Goal: Information Seeking & Learning: Learn about a topic

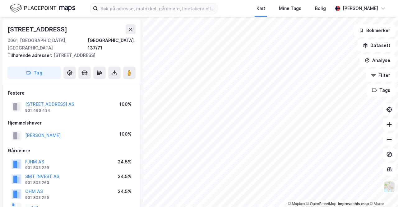
click at [143, 76] on div "© Mapbox © OpenStreetMap Improve this map © [GEOGRAPHIC_DATA][STREET_ADDRESS] T…" at bounding box center [199, 112] width 398 height 190
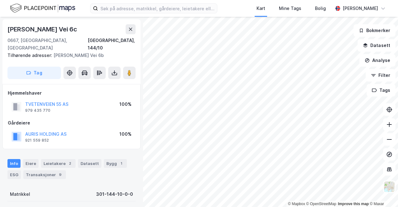
scroll to position [0, 0]
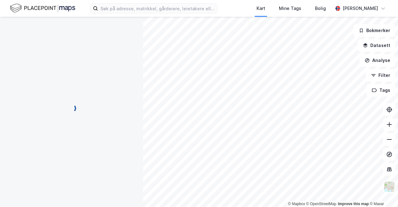
scroll to position [0, 0]
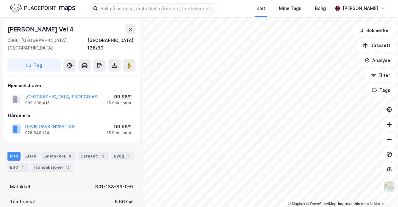
scroll to position [1, 0]
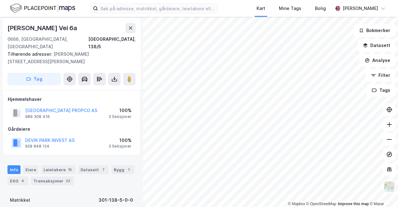
scroll to position [1, 0]
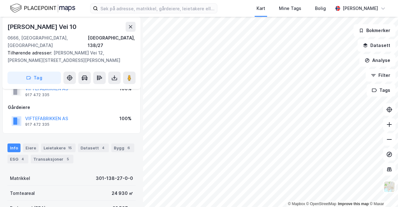
scroll to position [63, 0]
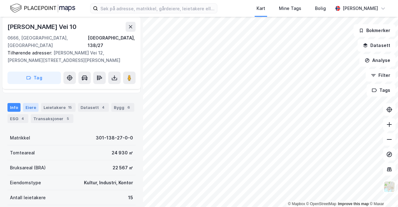
click at [36, 103] on div "Eiere" at bounding box center [31, 107] width 16 height 9
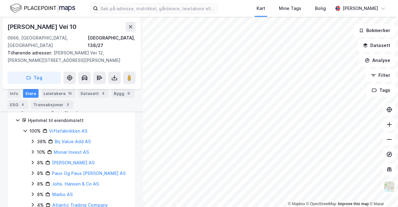
scroll to position [101, 0]
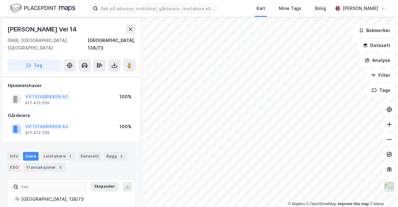
scroll to position [101, 0]
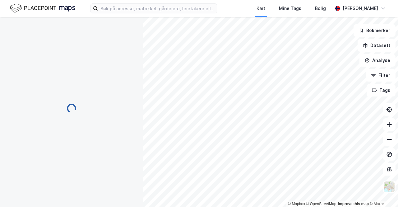
scroll to position [35, 0]
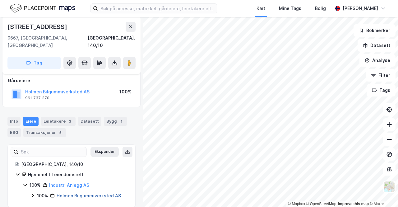
scroll to position [4, 0]
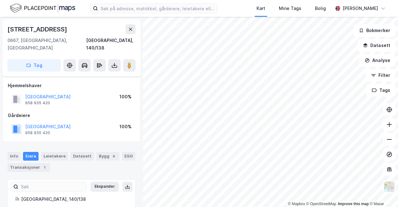
scroll to position [4, 0]
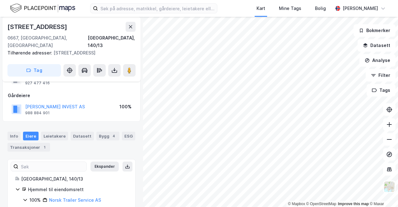
scroll to position [42, 0]
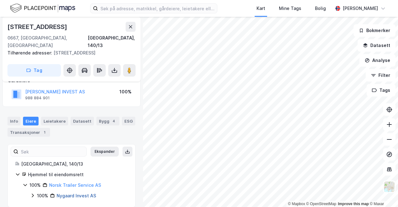
click at [77, 193] on link "Nygaard Invest AS" at bounding box center [77, 195] width 40 height 5
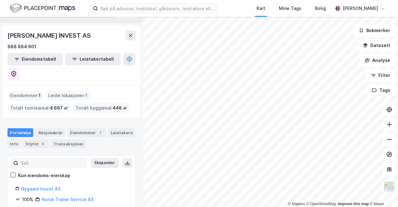
scroll to position [20, 0]
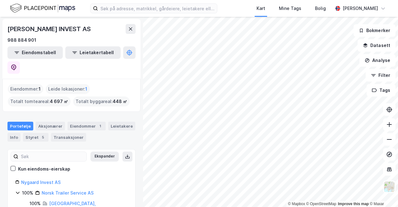
click at [50, 122] on div "Aksjonærer" at bounding box center [50, 126] width 29 height 9
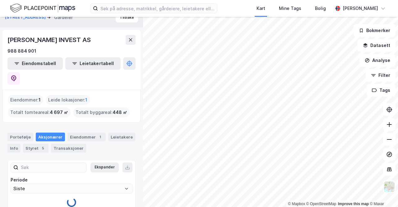
scroll to position [17, 0]
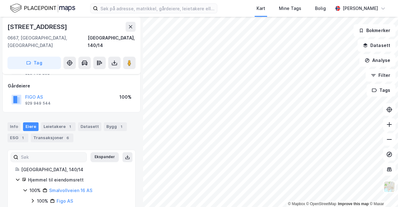
scroll to position [35, 0]
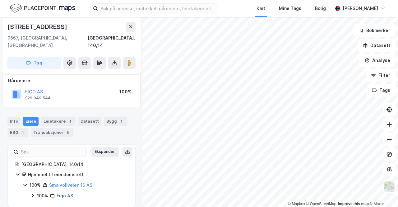
click at [63, 193] on link "Figo AS" at bounding box center [65, 195] width 16 height 5
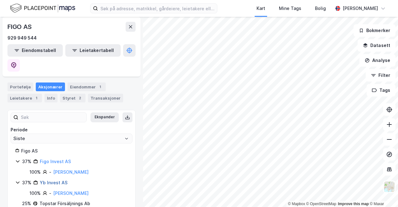
scroll to position [60, 0]
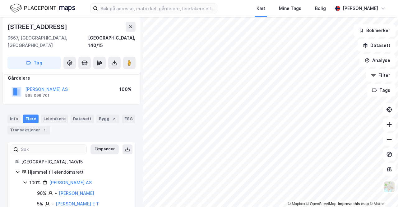
scroll to position [56, 0]
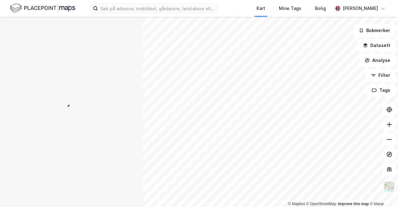
scroll to position [56, 0]
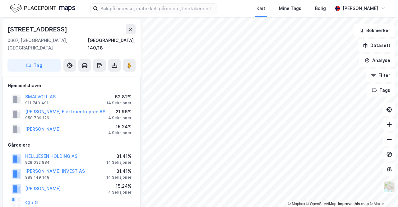
scroll to position [56, 0]
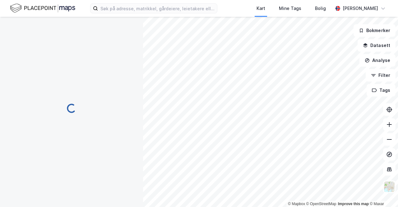
scroll to position [42, 0]
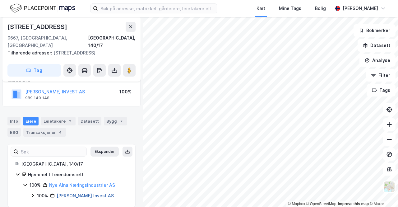
click at [81, 193] on link "[PERSON_NAME] Invest AS" at bounding box center [85, 195] width 57 height 5
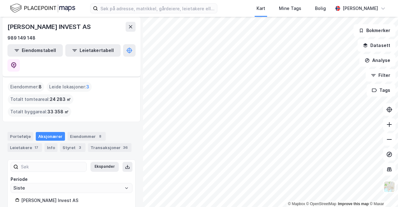
scroll to position [30, 0]
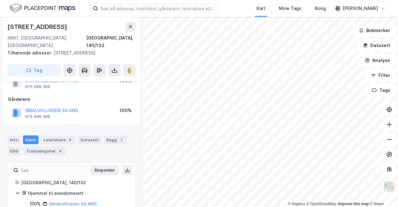
scroll to position [32, 0]
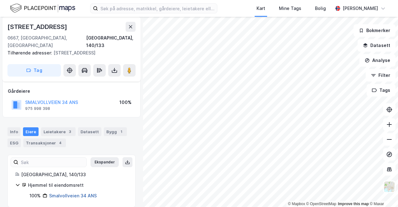
click at [57, 193] on link "Smalvollveien 34 ANS" at bounding box center [73, 195] width 48 height 5
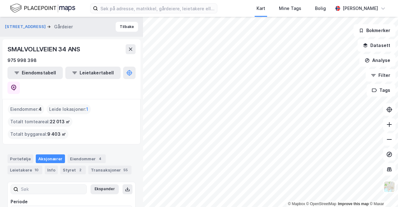
scroll to position [10, 0]
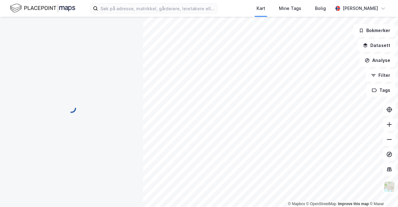
scroll to position [24, 0]
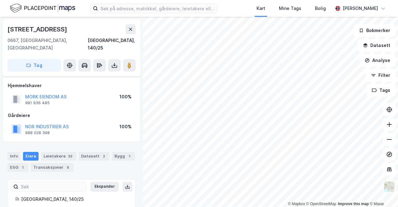
scroll to position [24, 0]
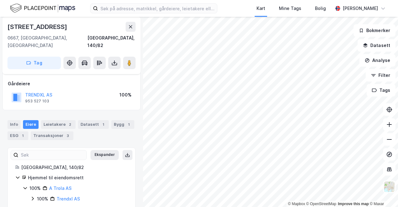
scroll to position [35, 0]
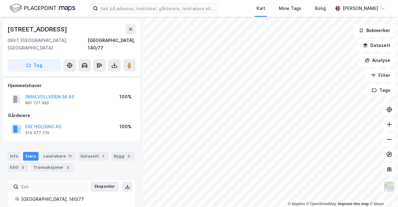
scroll to position [35, 0]
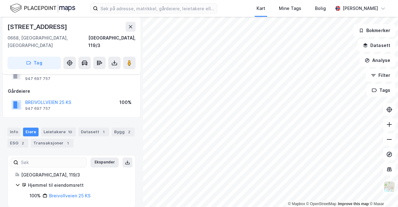
click at [57, 192] on div "Breivollveien 25 KS" at bounding box center [69, 195] width 41 height 7
click at [59, 193] on link "Breivollveien 25 KS" at bounding box center [69, 195] width 41 height 5
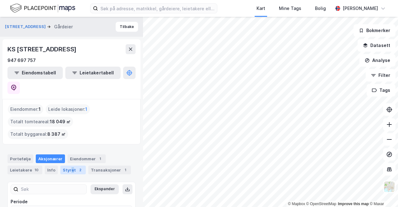
click at [70, 166] on div "Styret 2" at bounding box center [73, 170] width 26 height 9
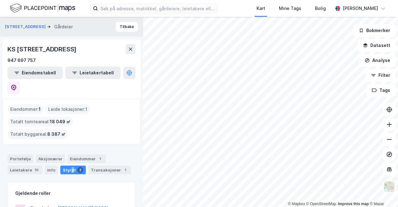
scroll to position [31, 0]
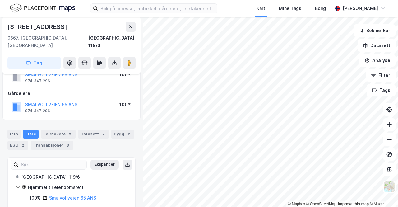
scroll to position [24, 0]
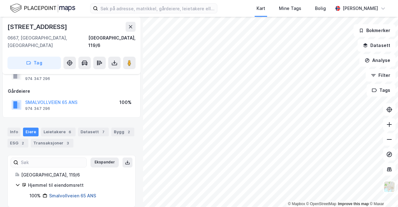
click at [61, 193] on link "Smalvollveien 65 ANS" at bounding box center [72, 195] width 47 height 5
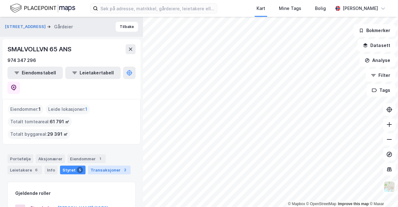
click at [105, 166] on div "Transaksjoner 2" at bounding box center [109, 170] width 43 height 9
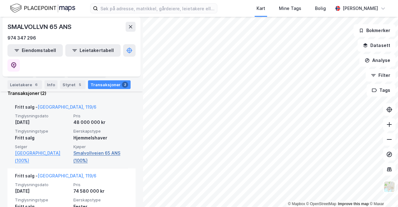
scroll to position [201, 0]
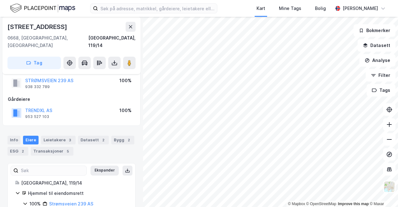
scroll to position [35, 0]
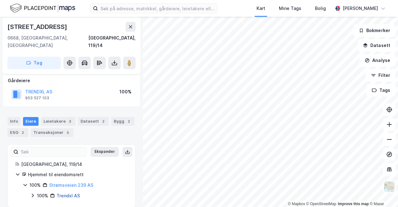
click at [64, 193] on link "Trendxl AS" at bounding box center [68, 195] width 23 height 5
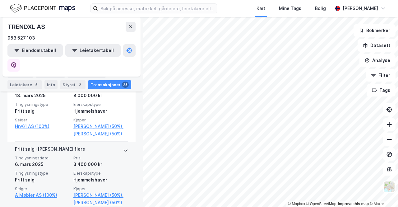
scroll to position [249, 0]
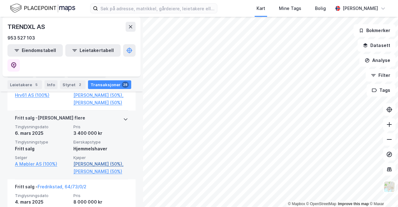
click at [101, 160] on link "[PERSON_NAME] (50%)," at bounding box center [100, 163] width 55 height 7
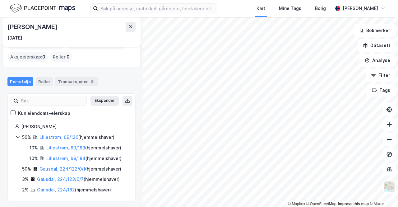
scroll to position [36, 0]
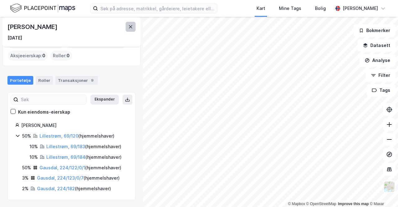
click at [134, 26] on button at bounding box center [131, 27] width 10 height 10
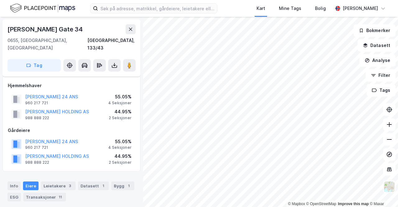
scroll to position [35, 0]
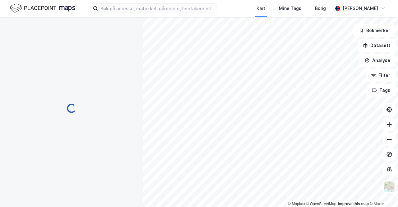
scroll to position [35, 0]
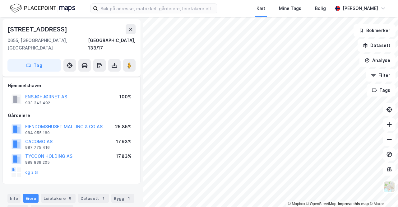
scroll to position [35, 0]
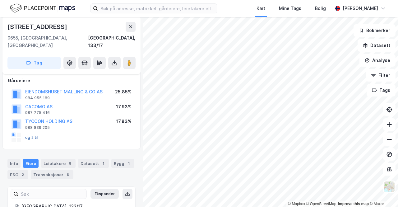
click at [0, 0] on button "og 2 til" at bounding box center [0, 0] width 0 height 0
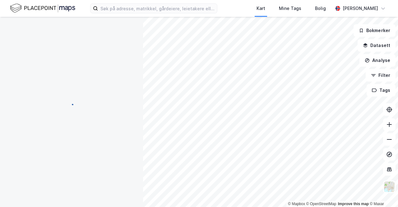
scroll to position [35, 0]
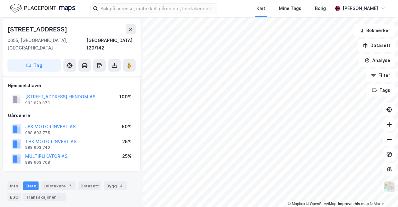
scroll to position [35, 0]
